Goal: Obtain resource: Download file/media

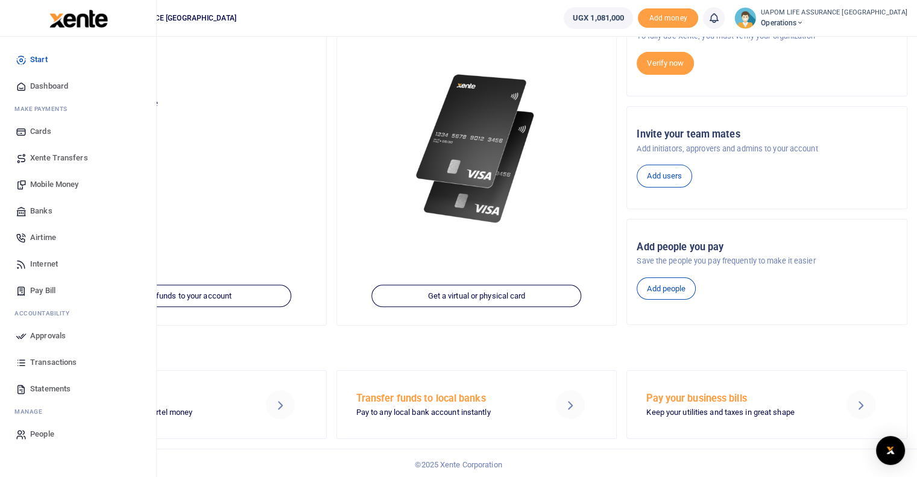
scroll to position [112, 0]
click at [51, 385] on span "Statements" at bounding box center [50, 389] width 40 height 12
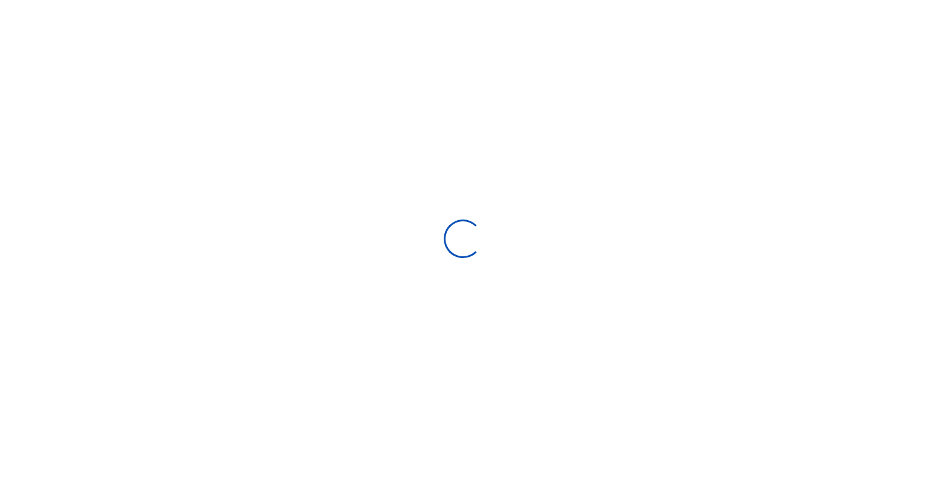
select select "ALL"
type input "[DATE] - [DATE]"
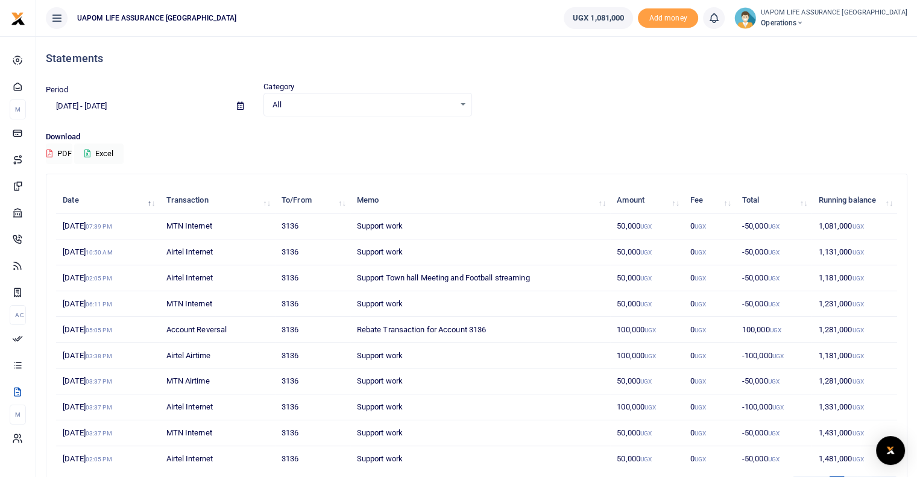
click at [63, 153] on button "PDF" at bounding box center [59, 154] width 27 height 21
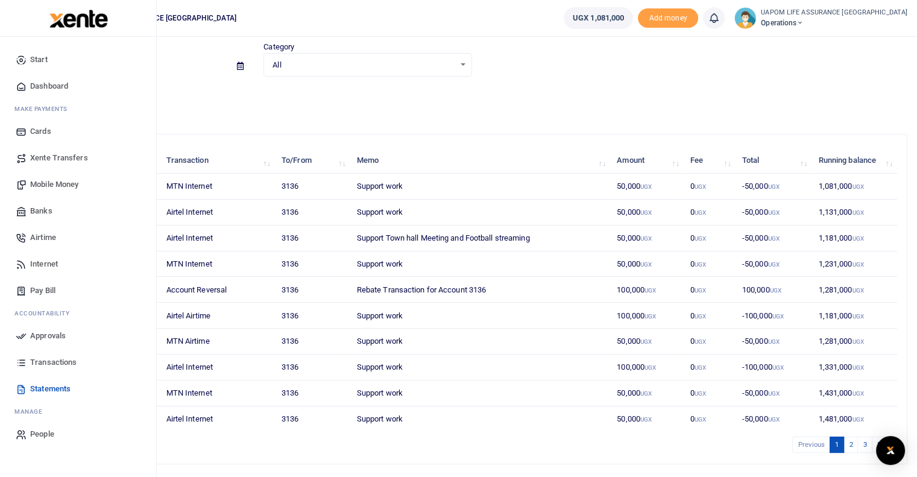
scroll to position [75, 0]
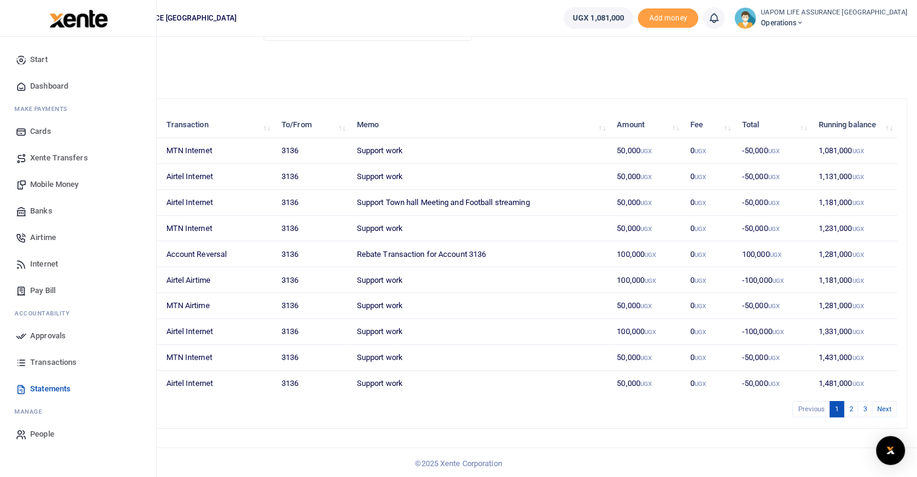
click at [65, 361] on span "Transactions" at bounding box center [53, 362] width 46 height 12
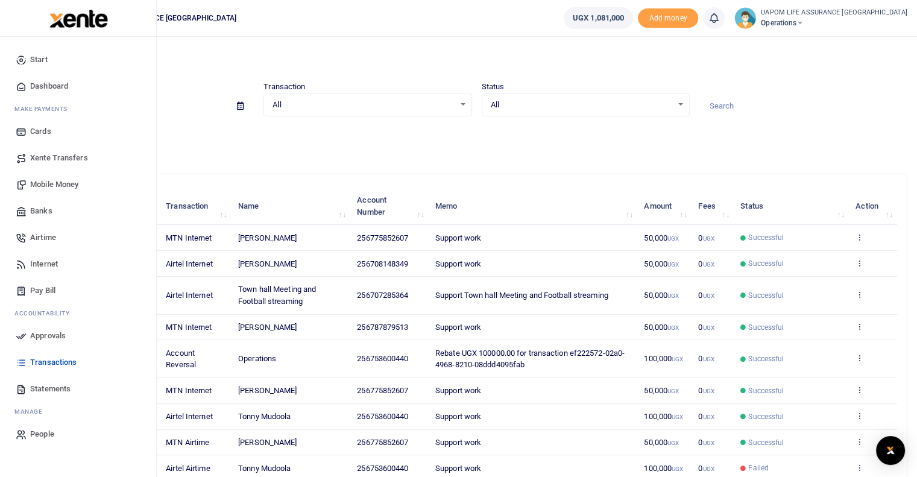
click at [53, 386] on span "Statements" at bounding box center [50, 389] width 40 height 12
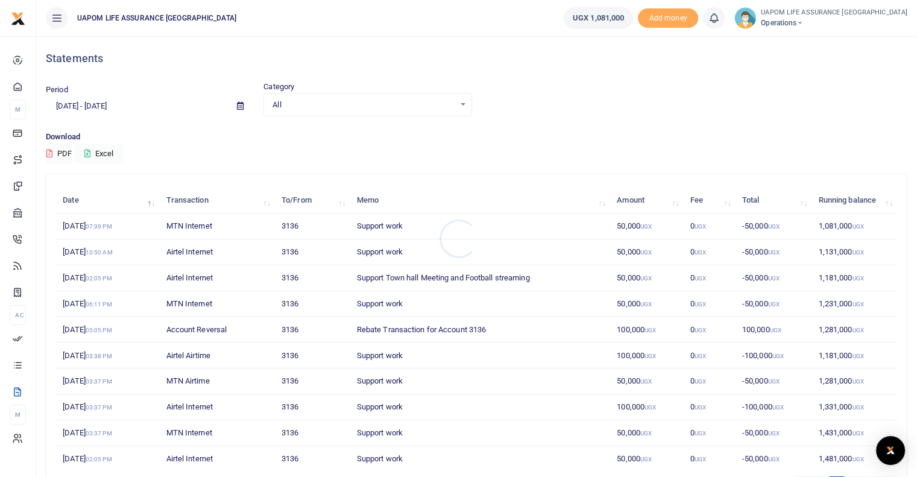
click at [109, 151] on div at bounding box center [458, 238] width 917 height 477
click at [113, 151] on button "Excel" at bounding box center [98, 154] width 49 height 21
